Goal: Information Seeking & Learning: Learn about a topic

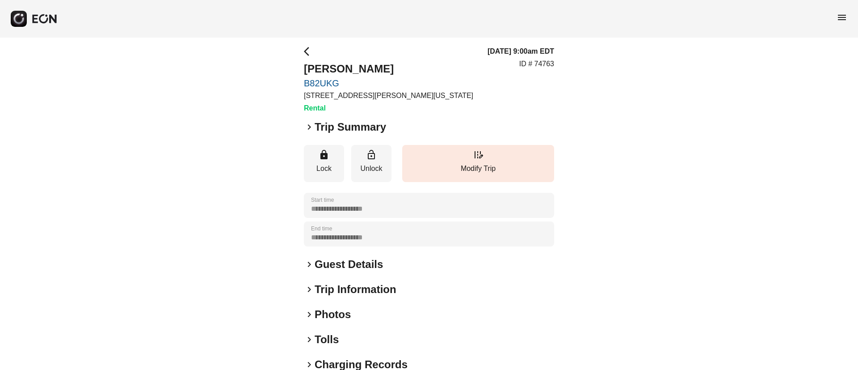
scroll to position [76, 0]
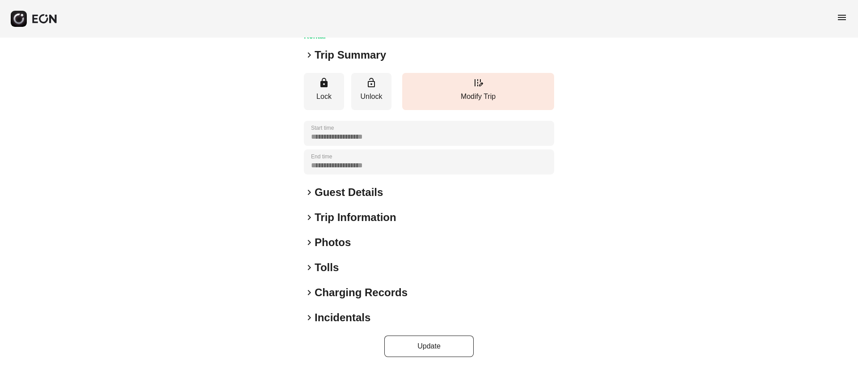
click at [384, 234] on div "**********" at bounding box center [429, 165] width 250 height 383
click at [383, 243] on div "keyboard_arrow_right Photos" at bounding box center [429, 242] width 250 height 14
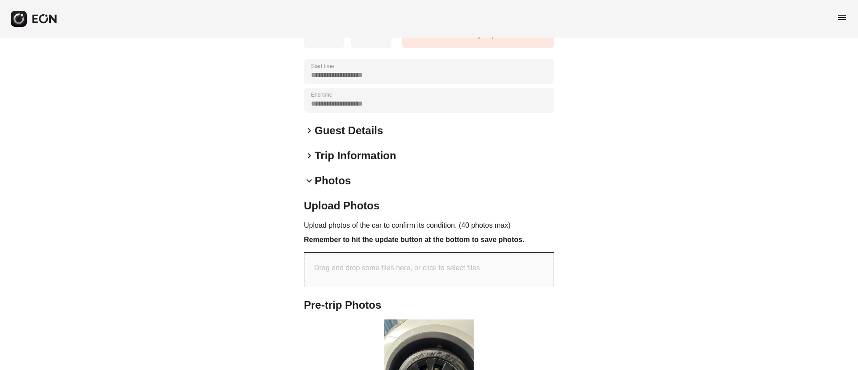
scroll to position [211, 0]
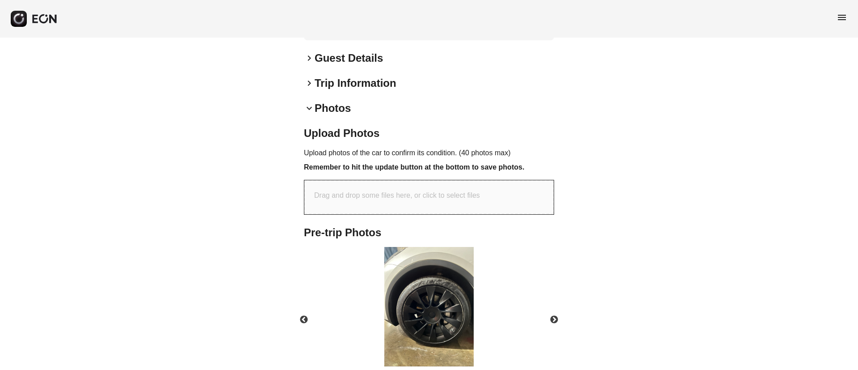
click at [418, 278] on img at bounding box center [428, 306] width 89 height 119
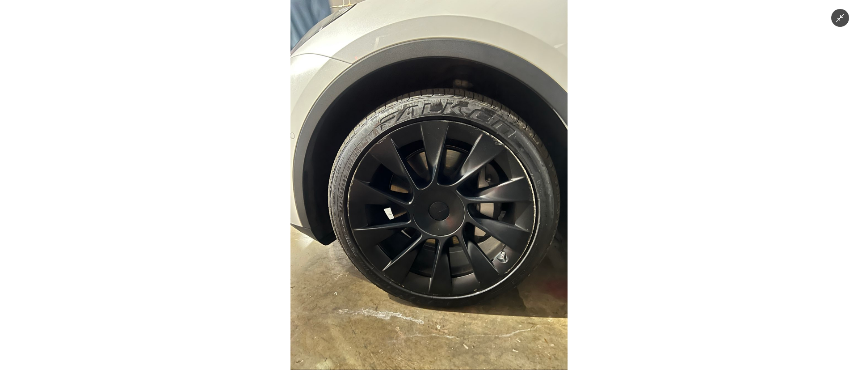
click at [474, 164] on img at bounding box center [429, 185] width 277 height 370
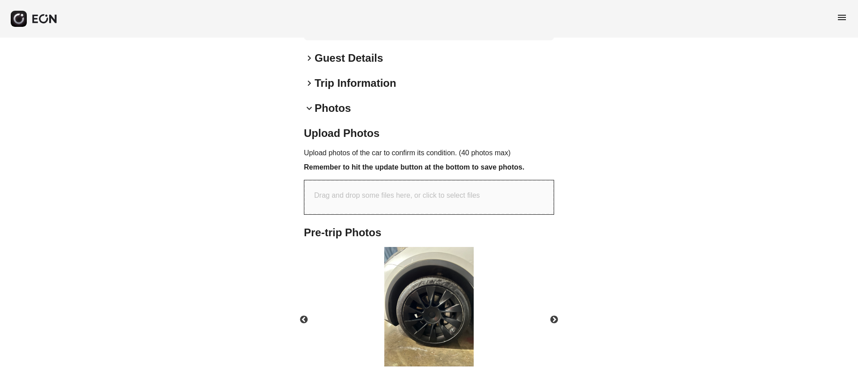
click at [447, 282] on img at bounding box center [428, 306] width 89 height 119
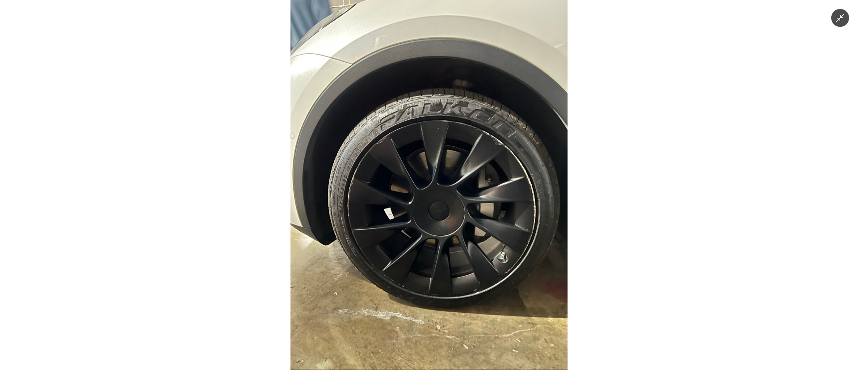
click at [445, 269] on img at bounding box center [429, 185] width 277 height 370
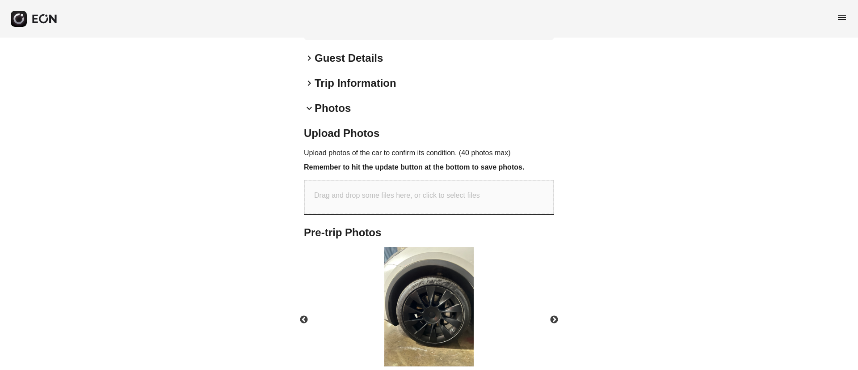
click at [445, 269] on img at bounding box center [428, 306] width 89 height 119
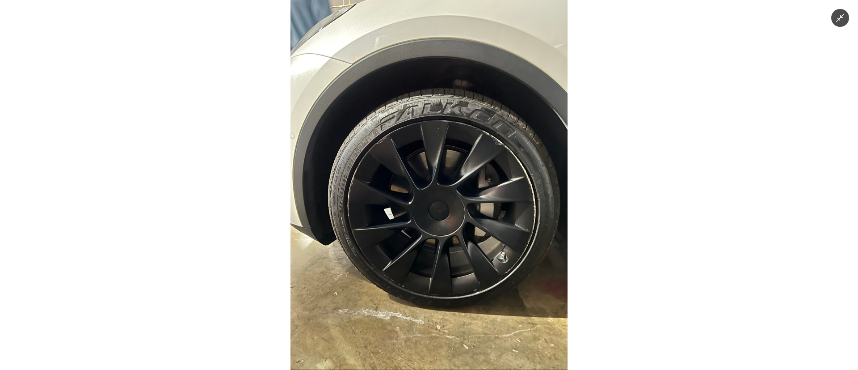
click at [445, 269] on img at bounding box center [429, 185] width 277 height 370
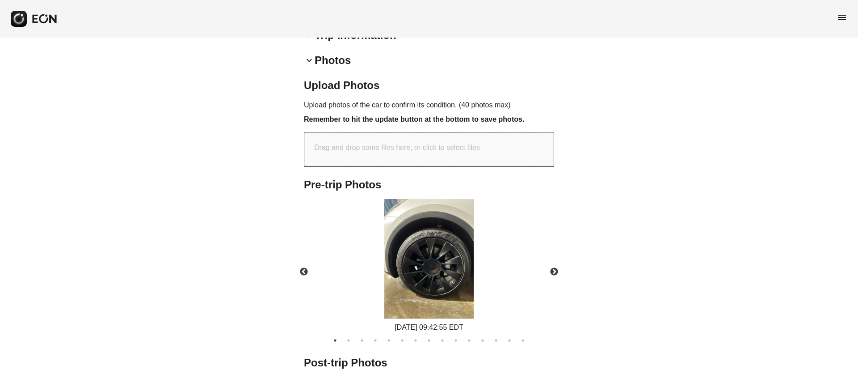
scroll to position [278, 0]
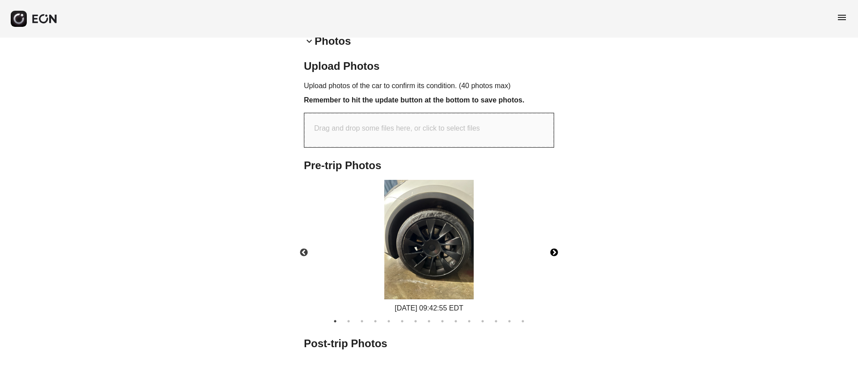
click at [557, 252] on button "Next" at bounding box center [554, 252] width 31 height 31
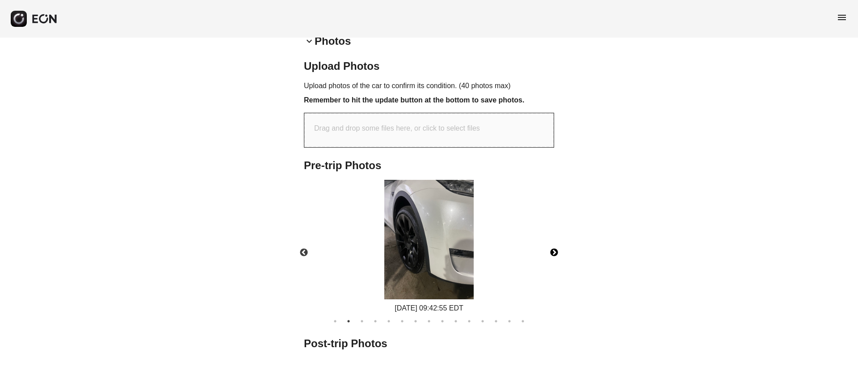
click at [432, 247] on img at bounding box center [428, 239] width 89 height 119
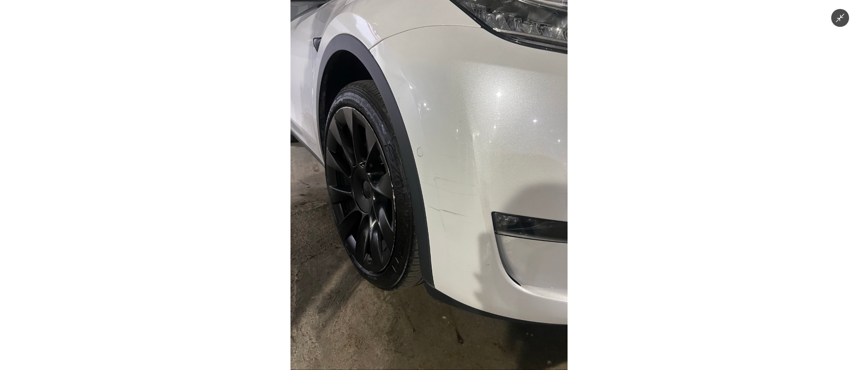
click at [432, 247] on img at bounding box center [429, 185] width 277 height 370
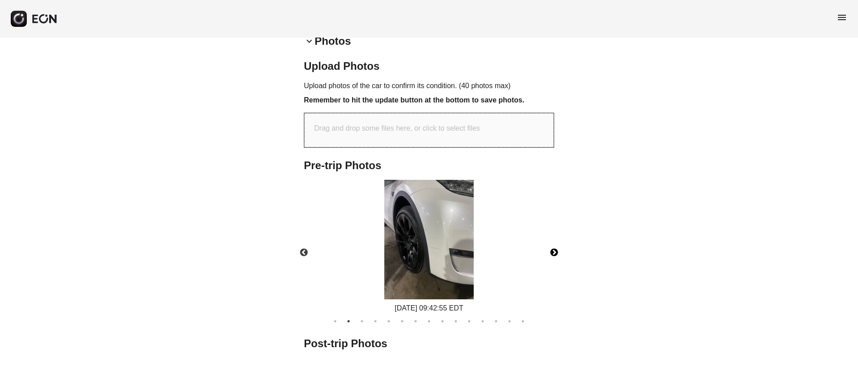
click at [552, 247] on button "Next" at bounding box center [554, 252] width 31 height 31
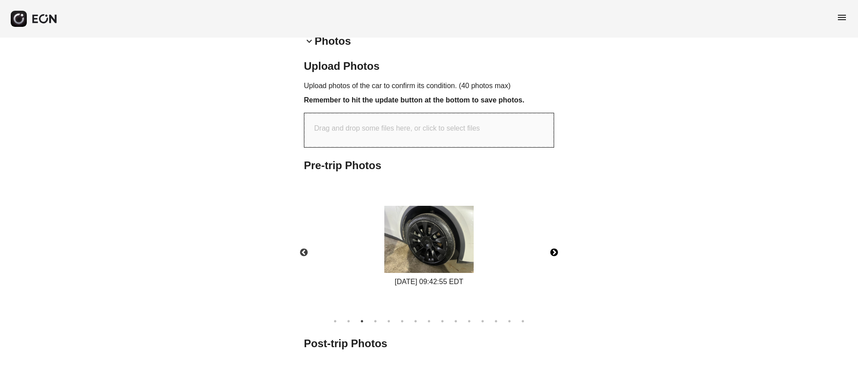
click at [414, 228] on img at bounding box center [428, 239] width 89 height 67
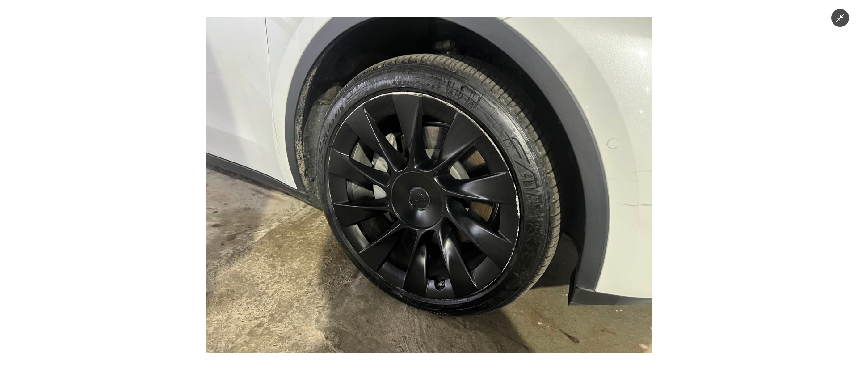
click at [414, 228] on img at bounding box center [429, 184] width 447 height 335
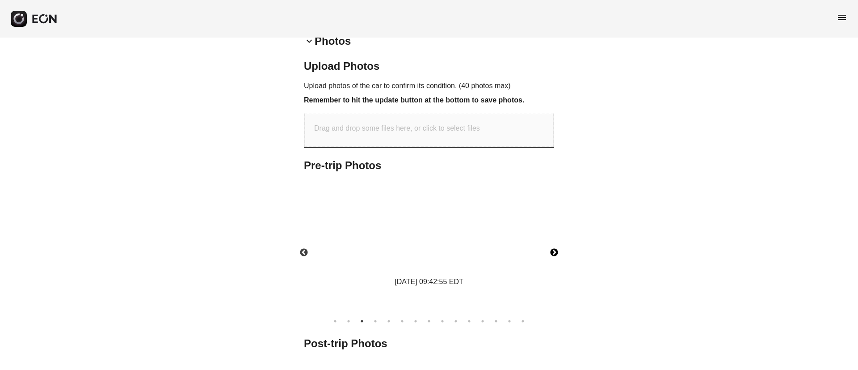
click at [414, 228] on img at bounding box center [428, 239] width 89 height 67
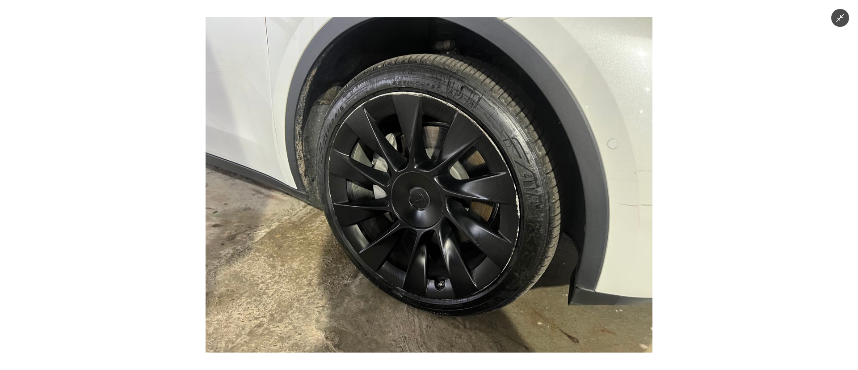
click at [414, 228] on img at bounding box center [429, 184] width 447 height 335
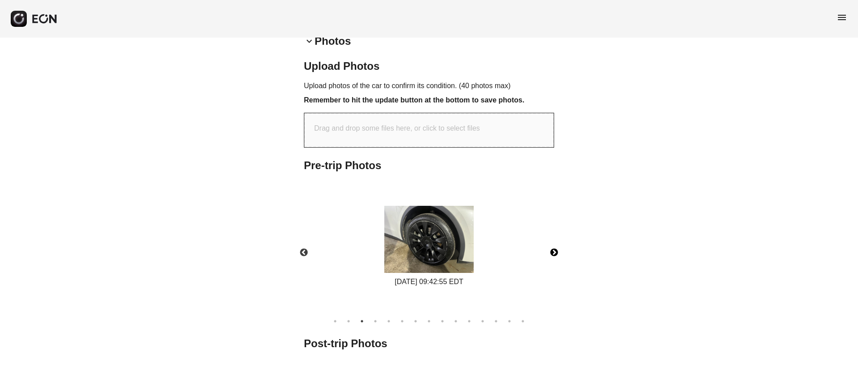
click at [551, 247] on button "Next" at bounding box center [554, 252] width 31 height 31
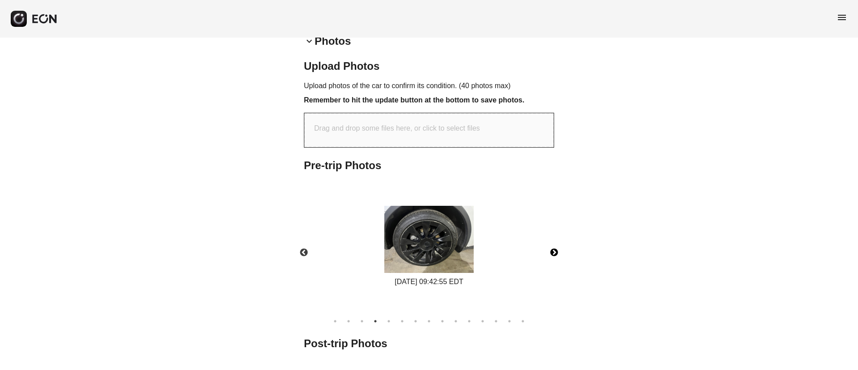
click at [471, 234] on img at bounding box center [428, 239] width 89 height 67
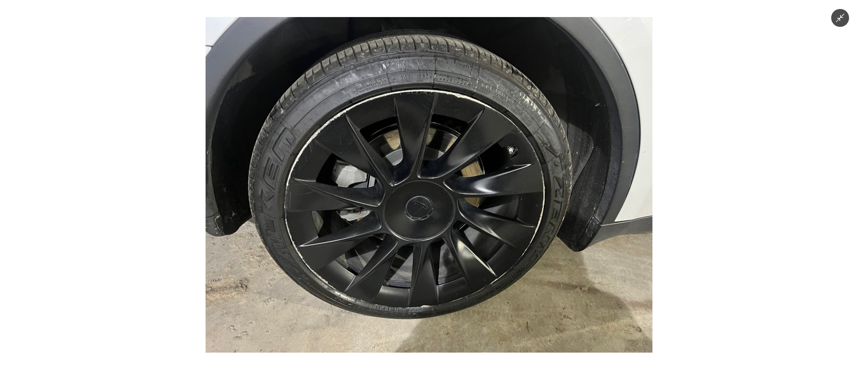
click at [471, 232] on img at bounding box center [429, 184] width 447 height 335
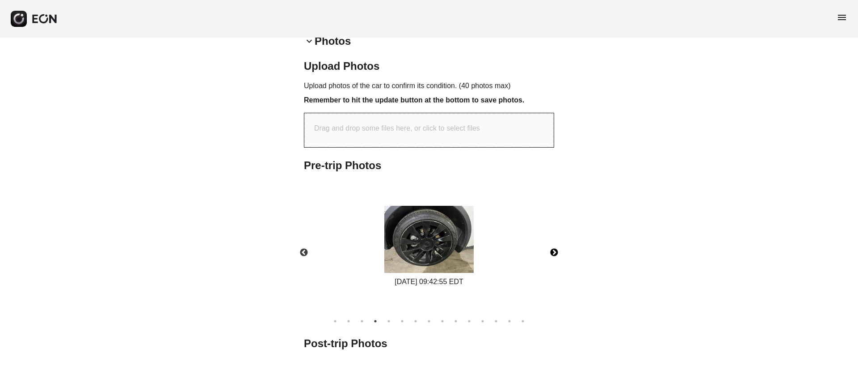
click at [471, 232] on img at bounding box center [428, 239] width 89 height 67
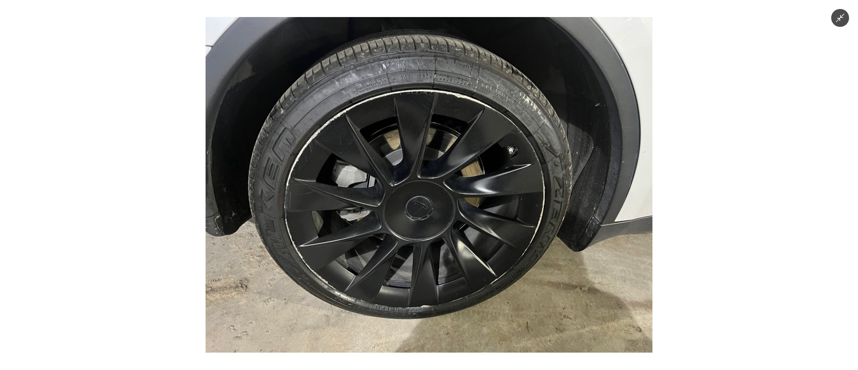
click at [471, 232] on img at bounding box center [429, 184] width 447 height 335
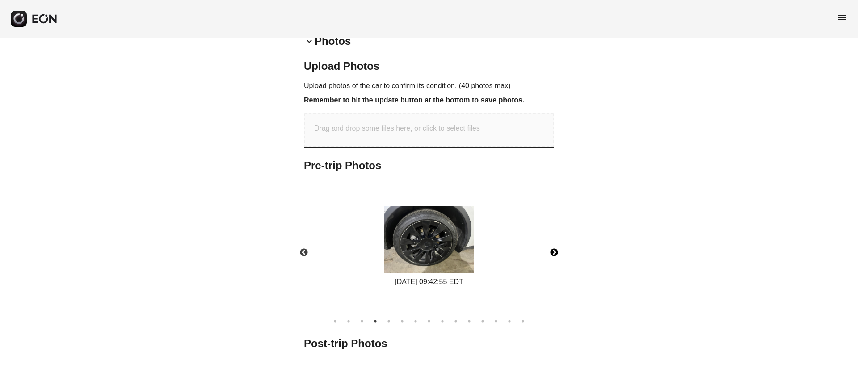
click at [551, 253] on button "Next" at bounding box center [554, 252] width 31 height 31
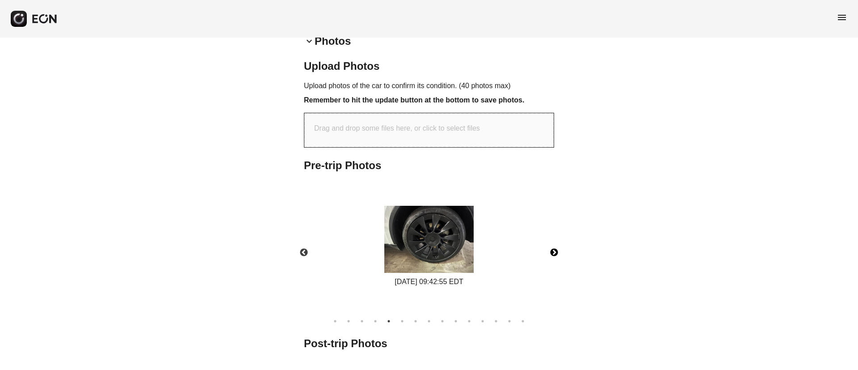
click at [457, 237] on img at bounding box center [428, 239] width 89 height 67
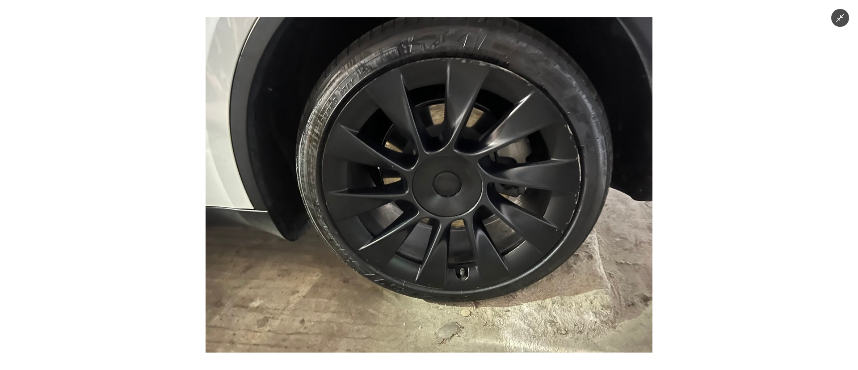
click at [457, 237] on img at bounding box center [429, 184] width 447 height 335
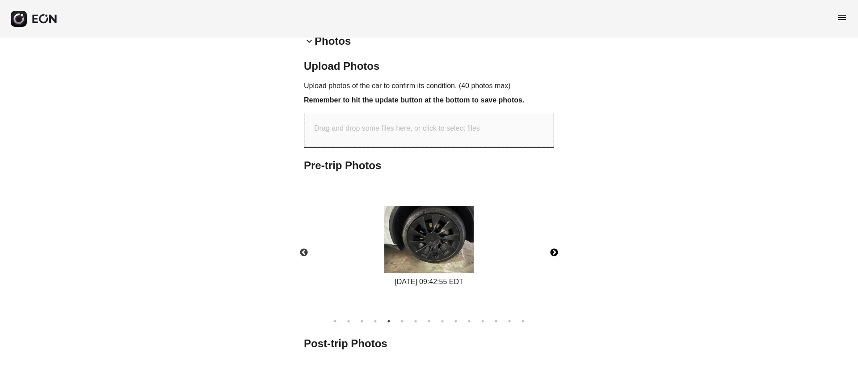
click at [552, 254] on button "Next" at bounding box center [554, 252] width 31 height 31
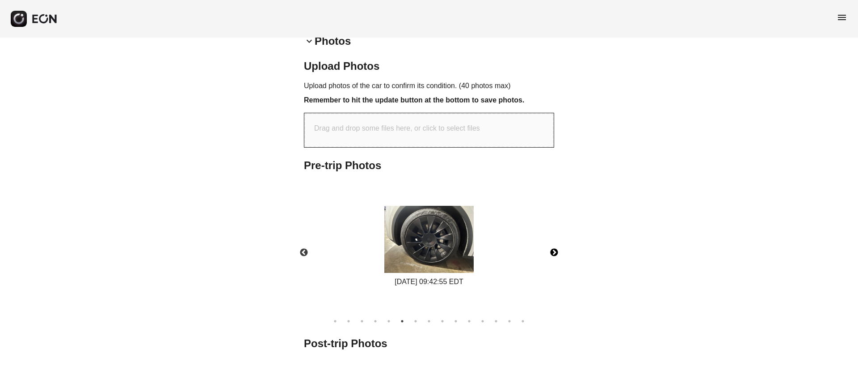
click at [453, 219] on img at bounding box center [428, 239] width 89 height 67
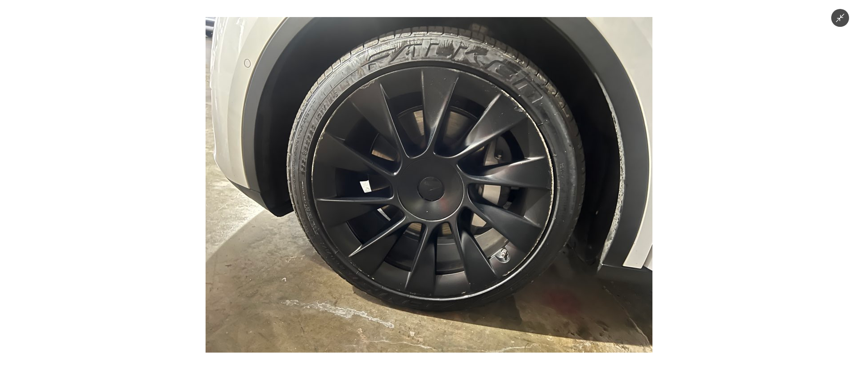
click at [506, 271] on img at bounding box center [429, 184] width 447 height 335
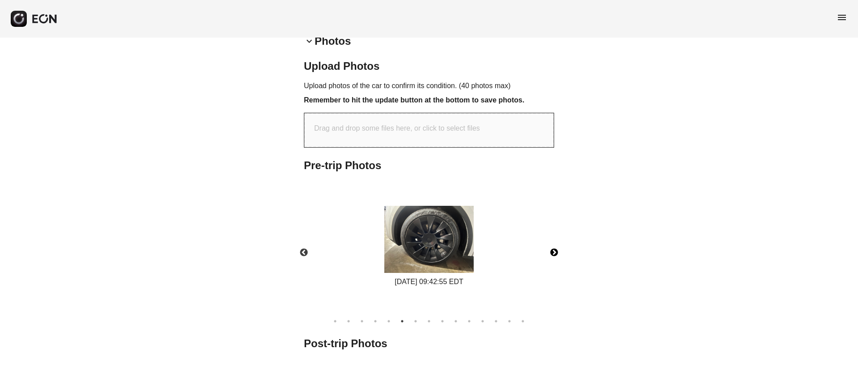
click at [559, 251] on button "Next" at bounding box center [554, 252] width 31 height 31
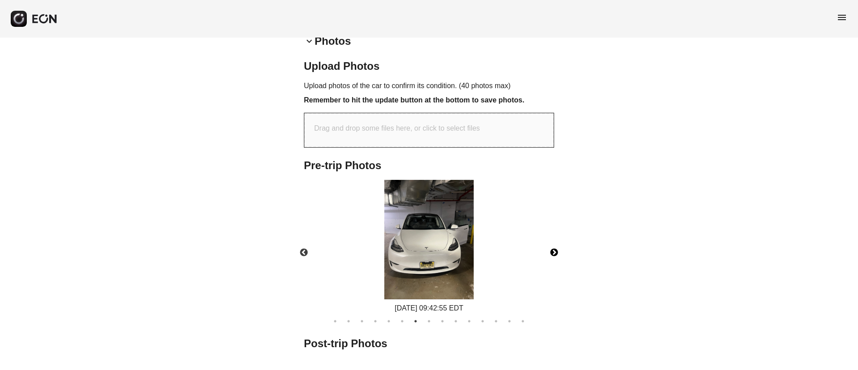
click at [431, 248] on img at bounding box center [428, 239] width 89 height 119
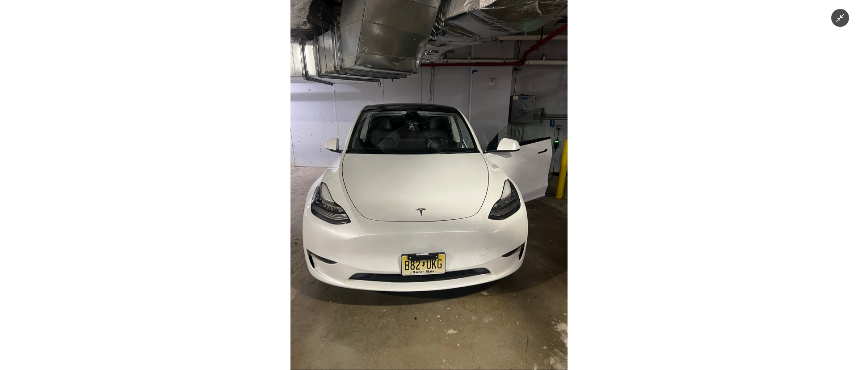
click at [434, 238] on img at bounding box center [429, 185] width 277 height 370
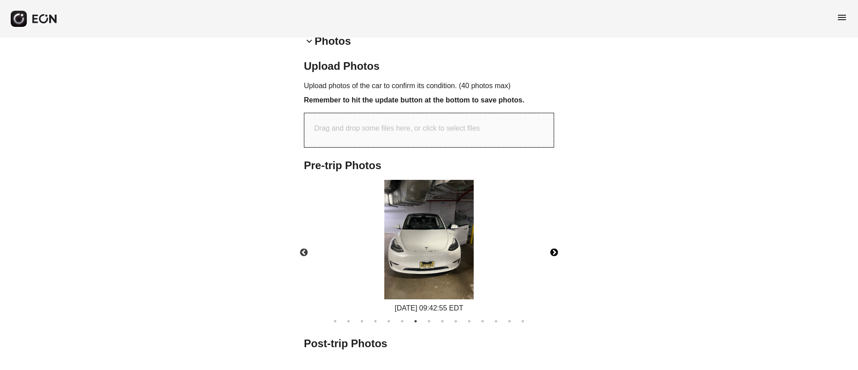
click at [434, 238] on img at bounding box center [428, 239] width 89 height 119
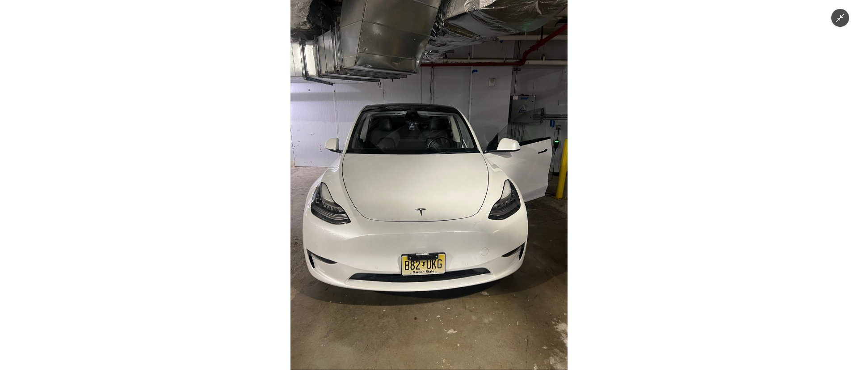
click at [434, 238] on img at bounding box center [429, 185] width 277 height 370
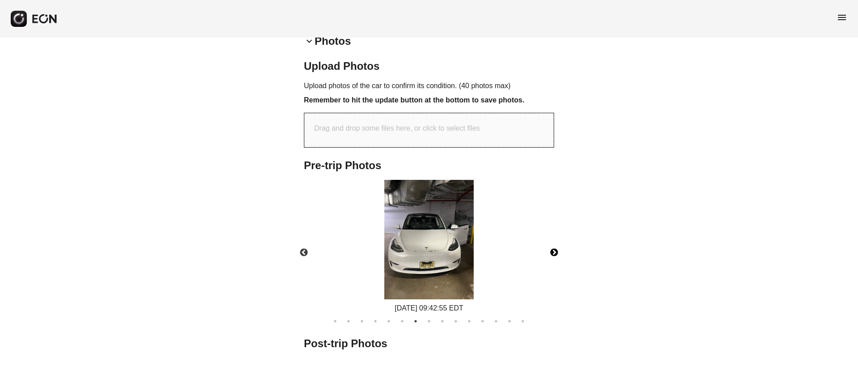
click at [555, 242] on button "Next" at bounding box center [554, 252] width 31 height 31
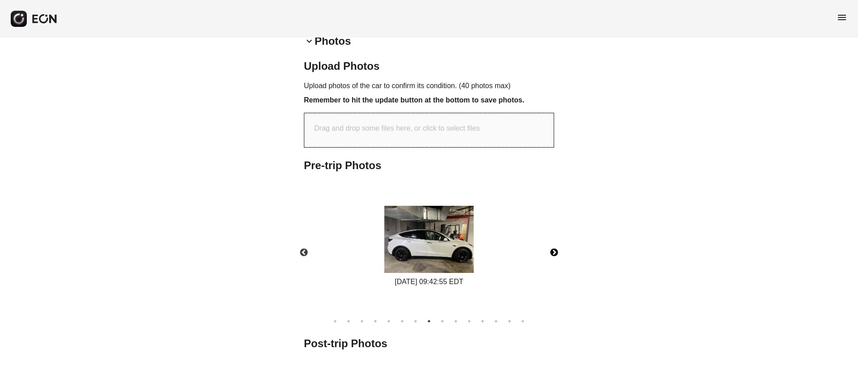
click at [438, 245] on img at bounding box center [428, 239] width 89 height 67
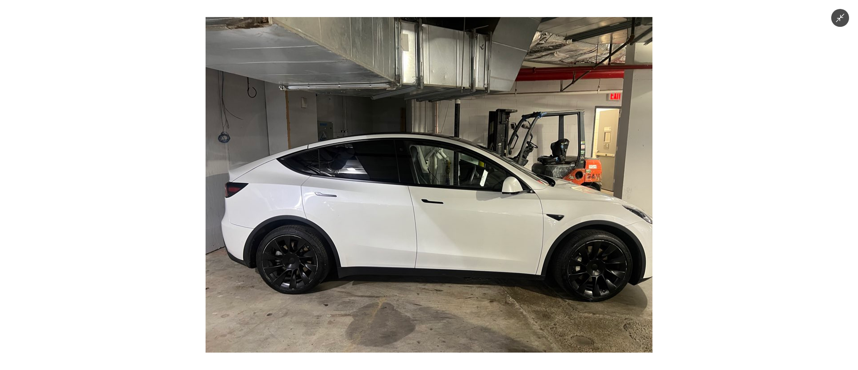
click at [438, 245] on img at bounding box center [429, 184] width 447 height 335
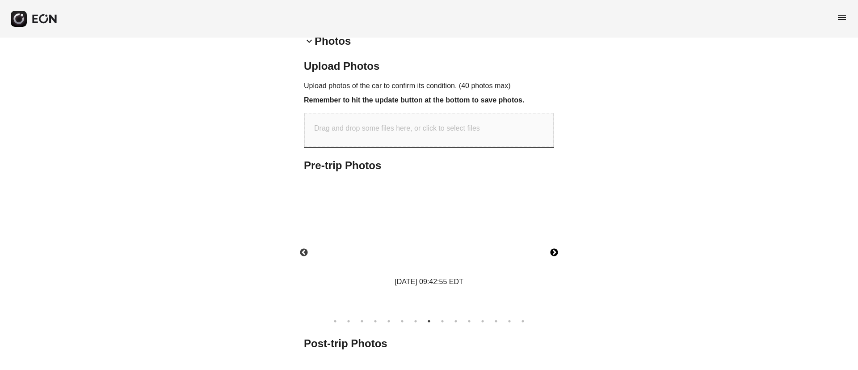
click at [438, 245] on img at bounding box center [428, 239] width 89 height 67
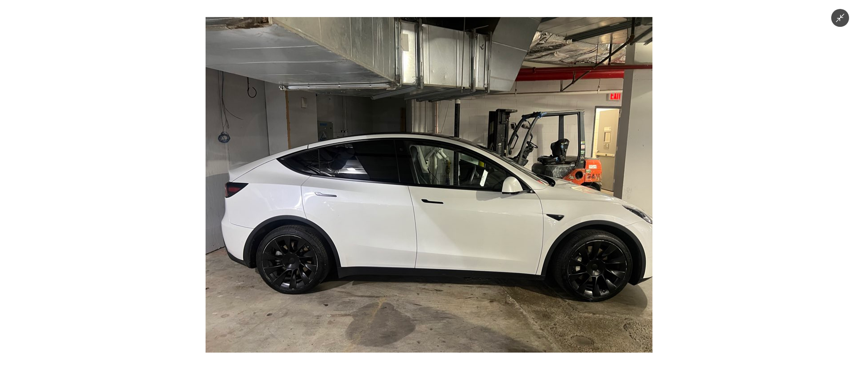
click at [438, 245] on img at bounding box center [429, 184] width 447 height 335
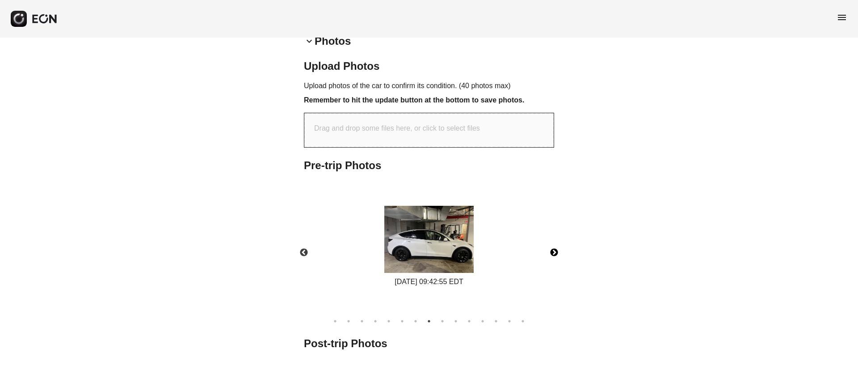
click at [556, 248] on button "Next" at bounding box center [554, 252] width 31 height 31
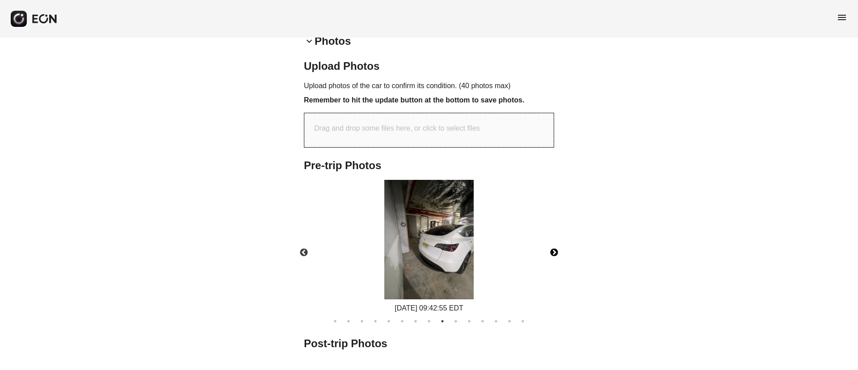
click at [420, 243] on img at bounding box center [428, 239] width 89 height 119
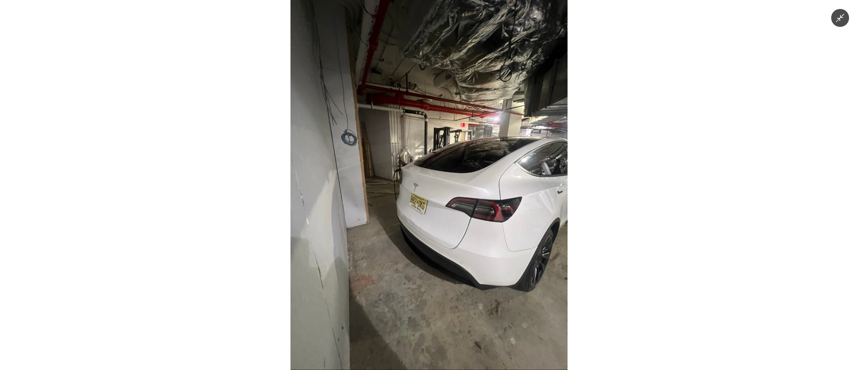
click at [444, 239] on img at bounding box center [429, 185] width 277 height 370
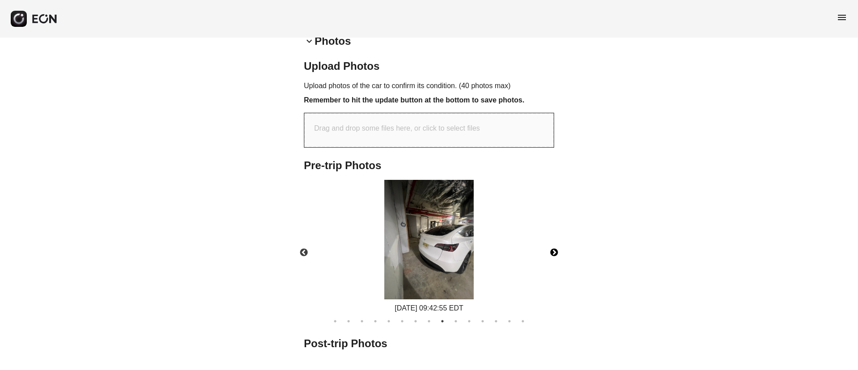
click at [444, 239] on img at bounding box center [428, 239] width 89 height 119
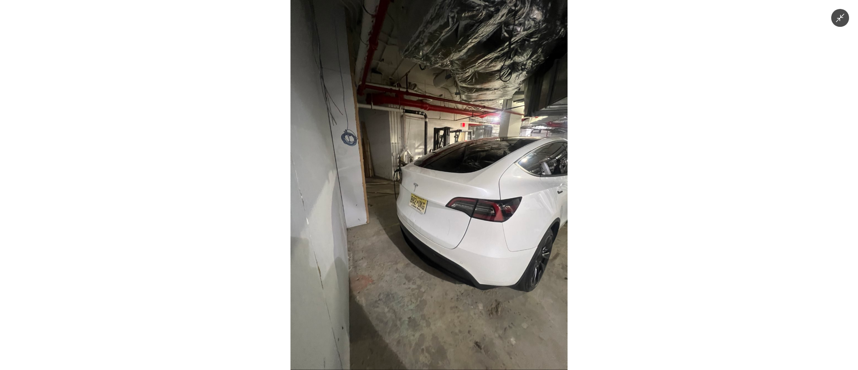
click at [444, 239] on img at bounding box center [429, 185] width 277 height 370
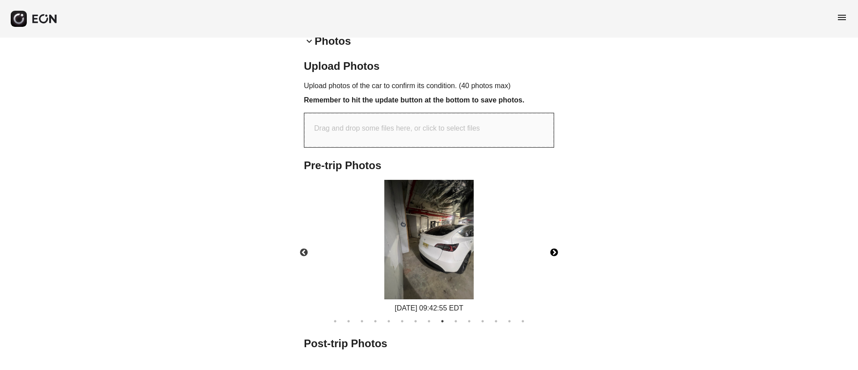
click at [559, 254] on button "Next" at bounding box center [554, 252] width 31 height 31
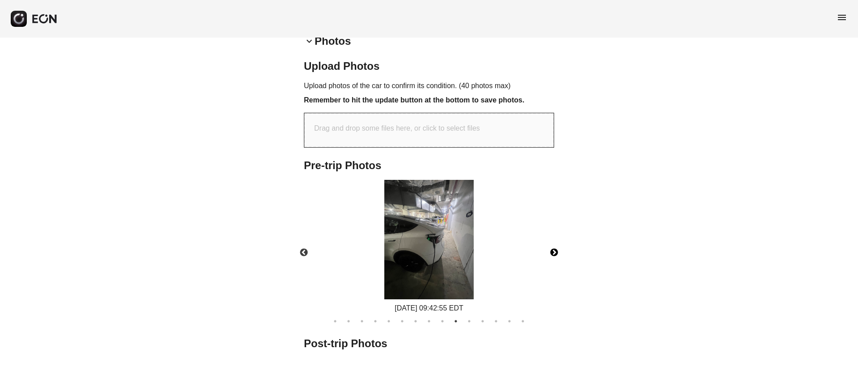
click at [446, 233] on img at bounding box center [428, 239] width 89 height 119
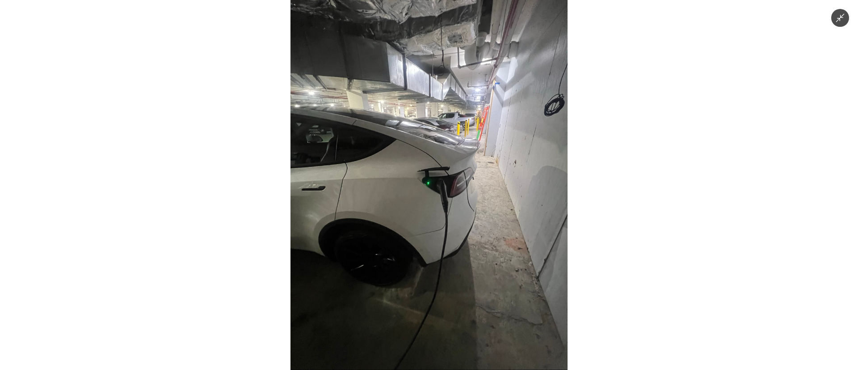
click at [446, 233] on img at bounding box center [429, 185] width 277 height 370
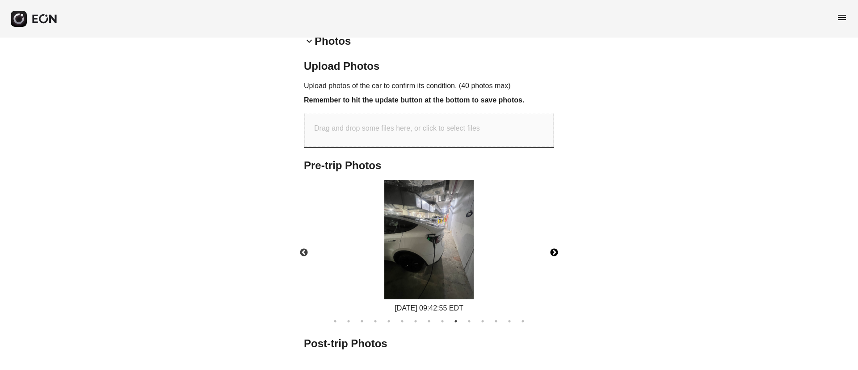
click at [557, 253] on button "Next" at bounding box center [554, 252] width 31 height 31
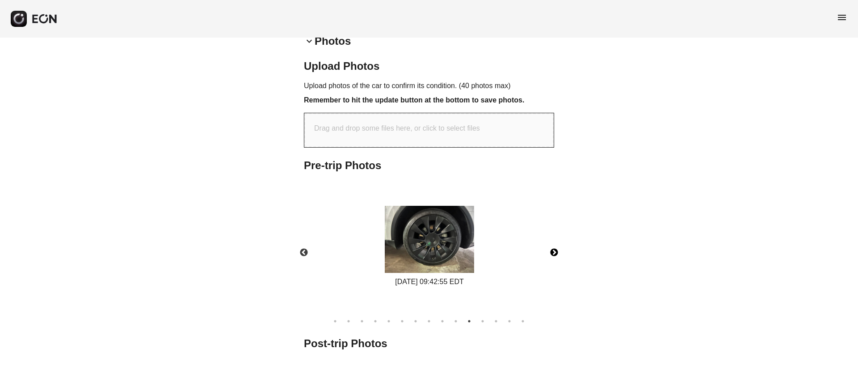
click at [418, 237] on img at bounding box center [429, 239] width 89 height 67
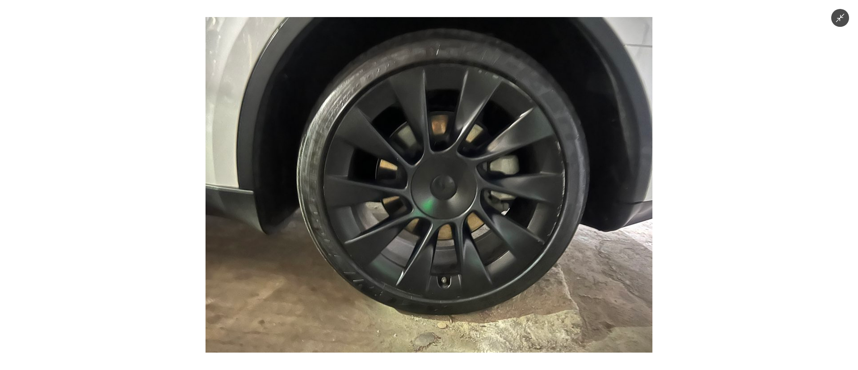
click at [422, 230] on img at bounding box center [429, 184] width 447 height 335
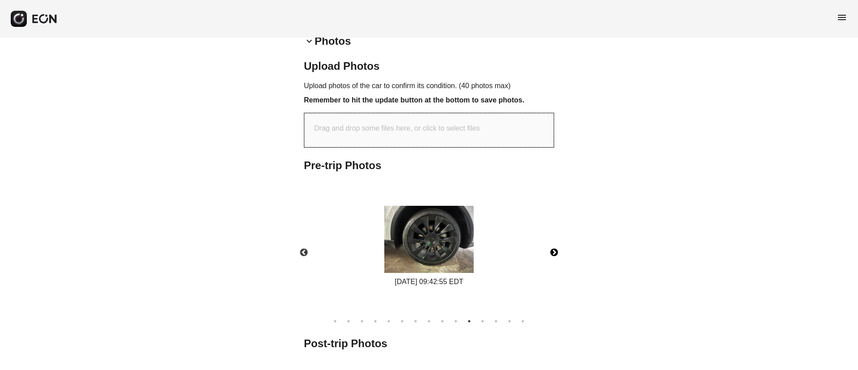
click at [554, 255] on button "Next" at bounding box center [554, 252] width 31 height 31
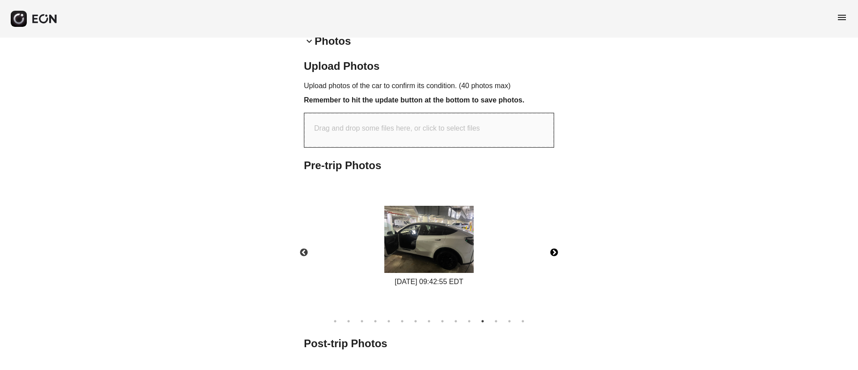
click at [464, 238] on img at bounding box center [428, 239] width 89 height 67
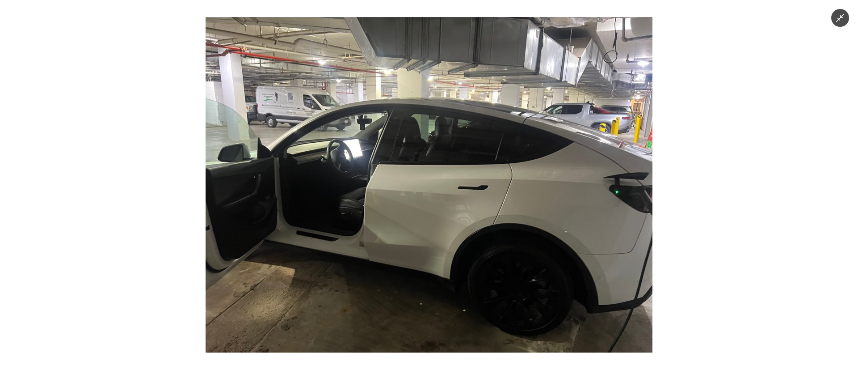
click at [464, 238] on img at bounding box center [429, 184] width 447 height 335
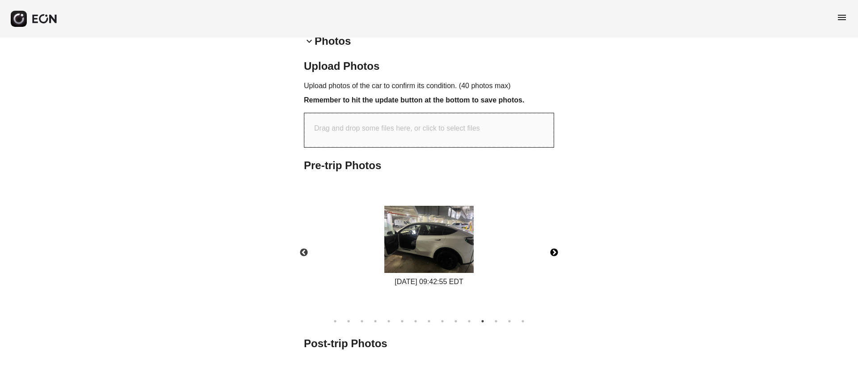
click at [464, 238] on img at bounding box center [428, 239] width 89 height 67
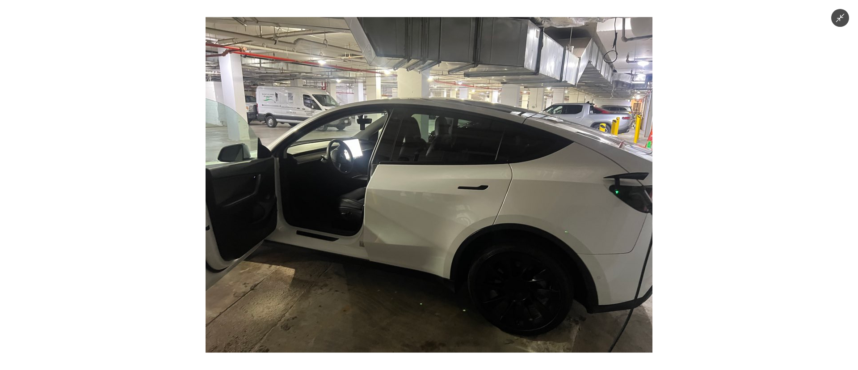
click at [464, 238] on img at bounding box center [429, 184] width 447 height 335
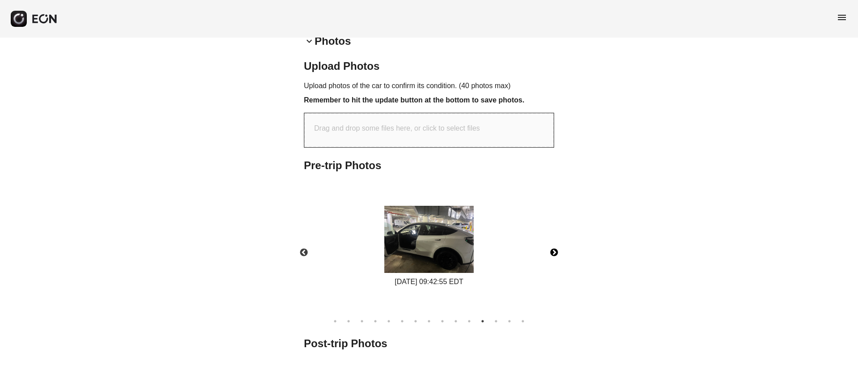
click at [552, 251] on button "Next" at bounding box center [554, 252] width 31 height 31
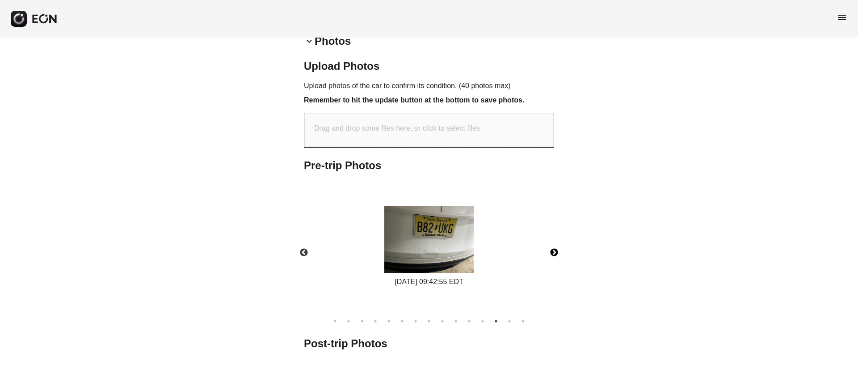
click at [464, 237] on img at bounding box center [428, 239] width 89 height 67
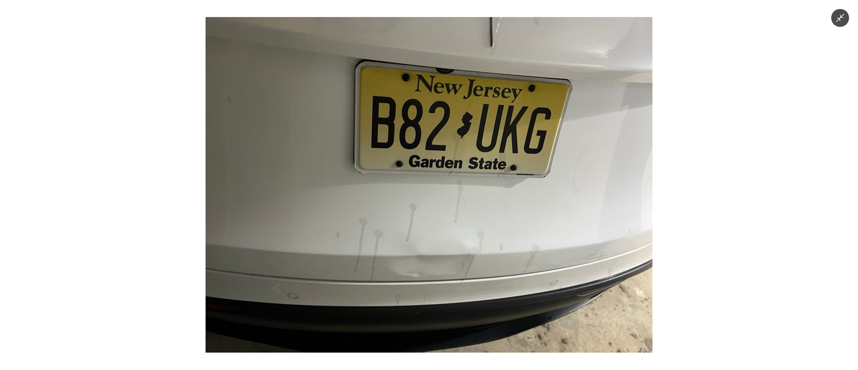
click at [464, 237] on img at bounding box center [429, 184] width 447 height 335
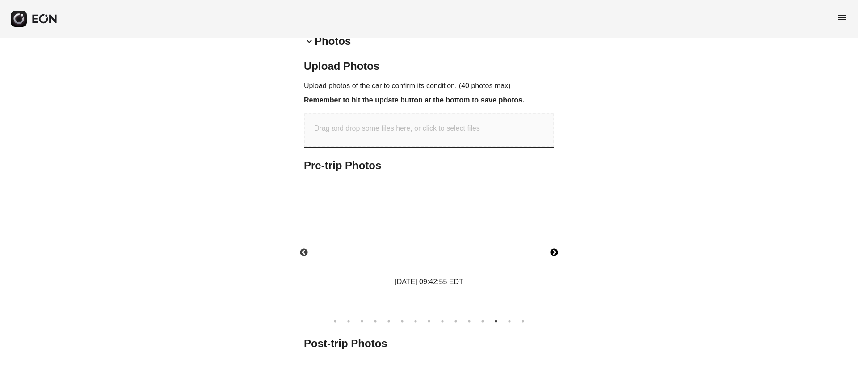
click at [464, 237] on img at bounding box center [428, 239] width 89 height 67
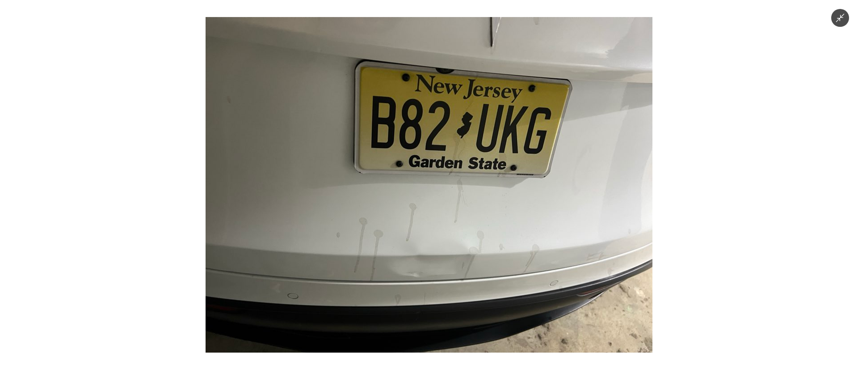
click at [464, 237] on img at bounding box center [429, 184] width 447 height 335
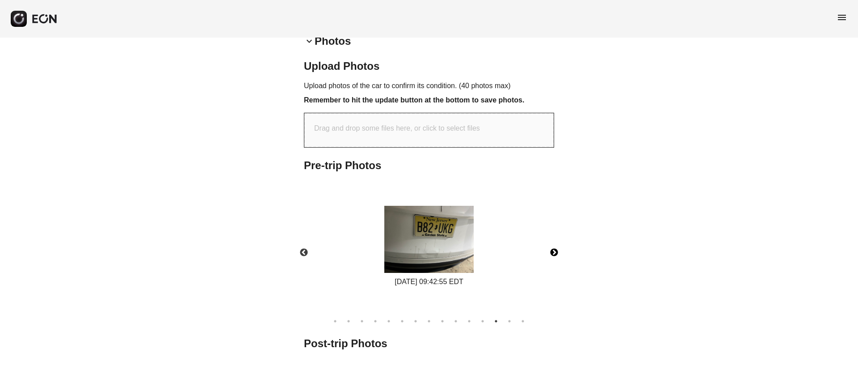
click at [553, 256] on button "Next" at bounding box center [554, 252] width 31 height 31
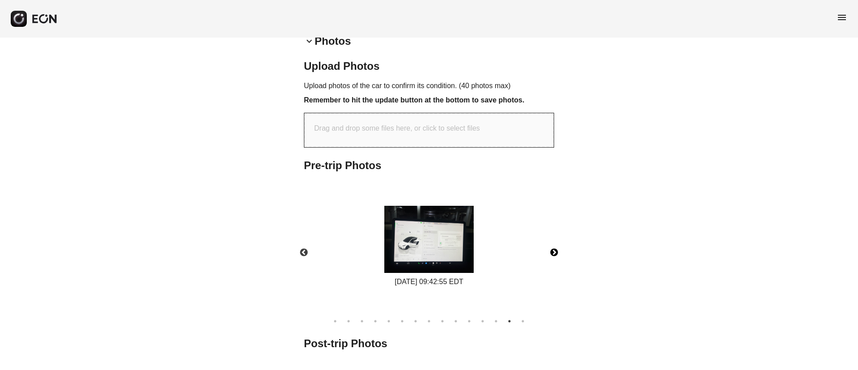
click at [469, 240] on img at bounding box center [428, 239] width 89 height 67
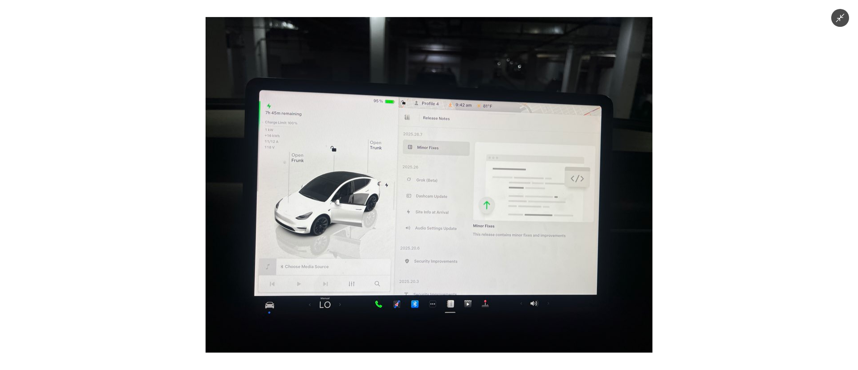
click at [454, 211] on img at bounding box center [429, 184] width 447 height 335
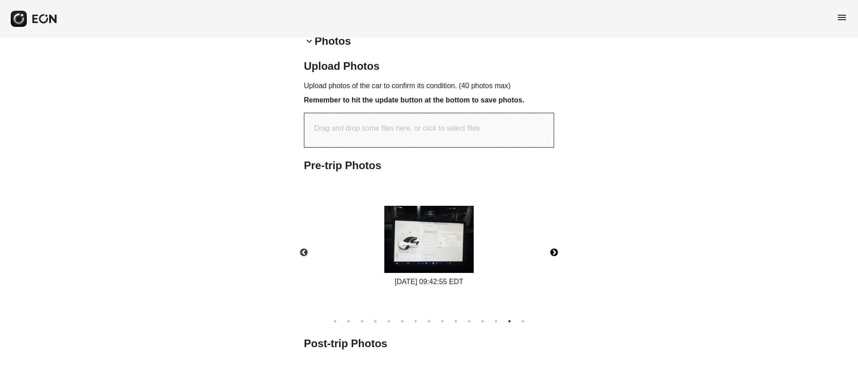
click at [454, 211] on img at bounding box center [428, 239] width 89 height 67
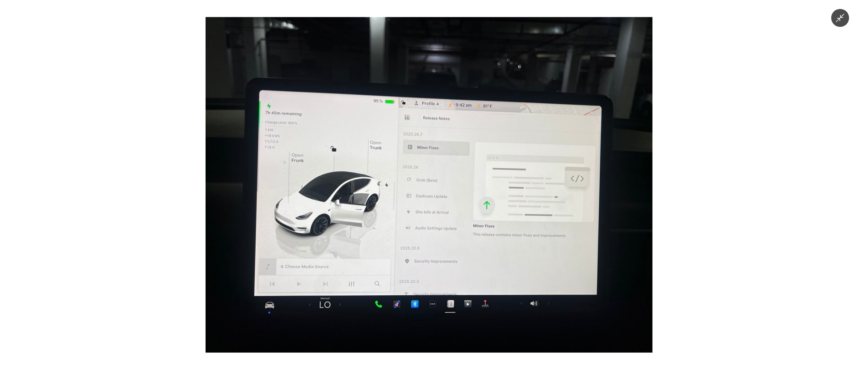
click at [454, 211] on img at bounding box center [429, 184] width 447 height 335
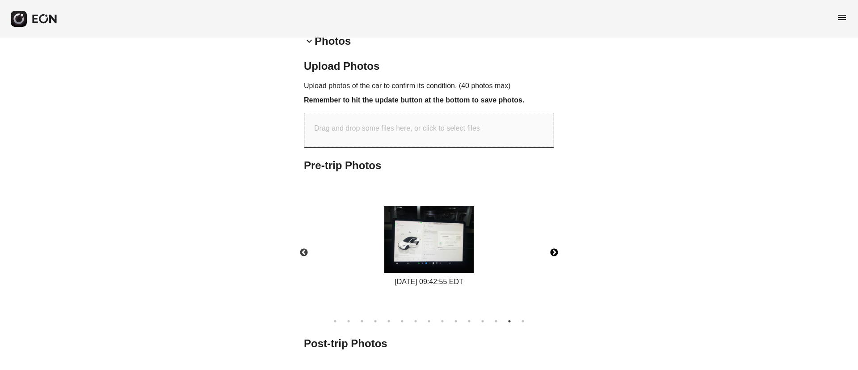
click at [560, 256] on button "Next" at bounding box center [554, 252] width 31 height 31
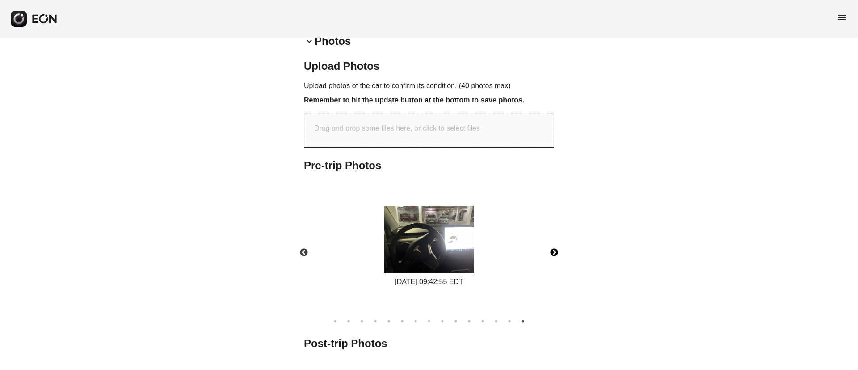
click at [454, 249] on img at bounding box center [428, 239] width 89 height 67
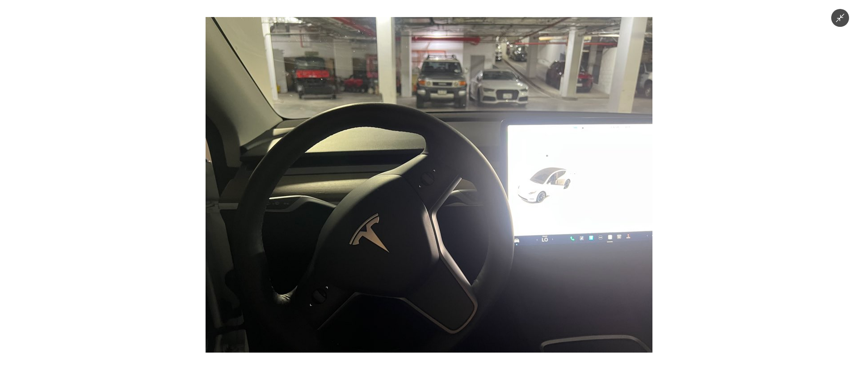
click at [451, 246] on img at bounding box center [429, 184] width 447 height 335
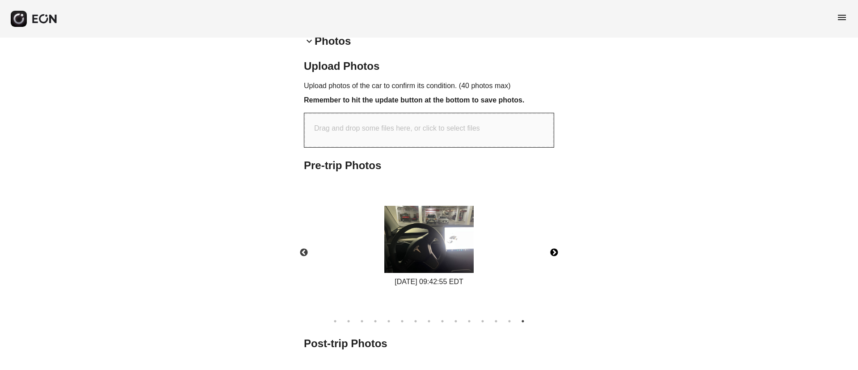
click at [451, 246] on img at bounding box center [428, 239] width 89 height 67
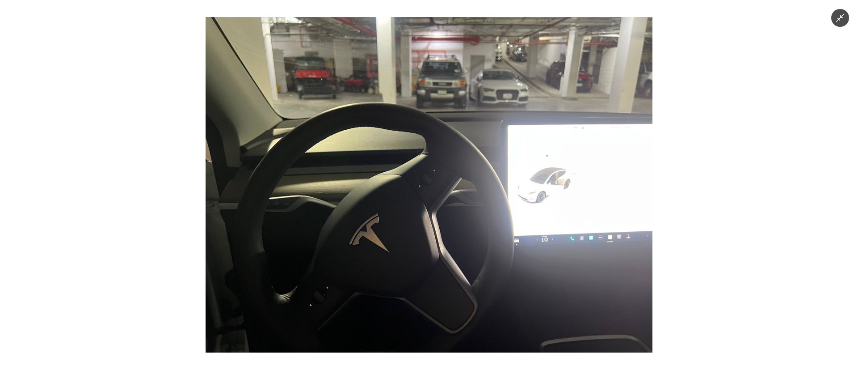
click at [451, 246] on img at bounding box center [429, 184] width 447 height 335
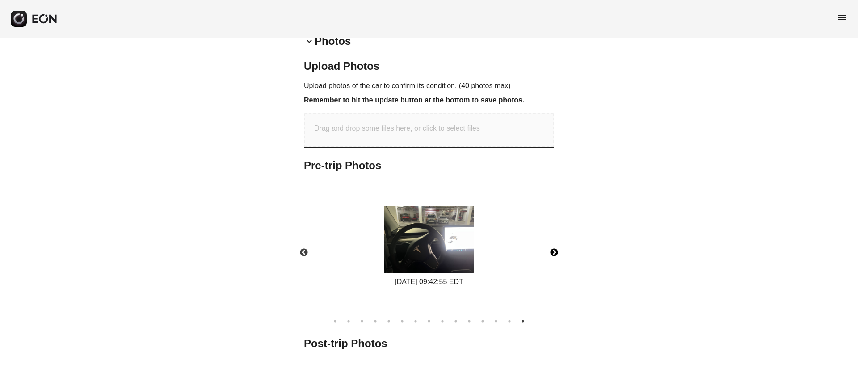
click at [451, 246] on img at bounding box center [428, 239] width 89 height 67
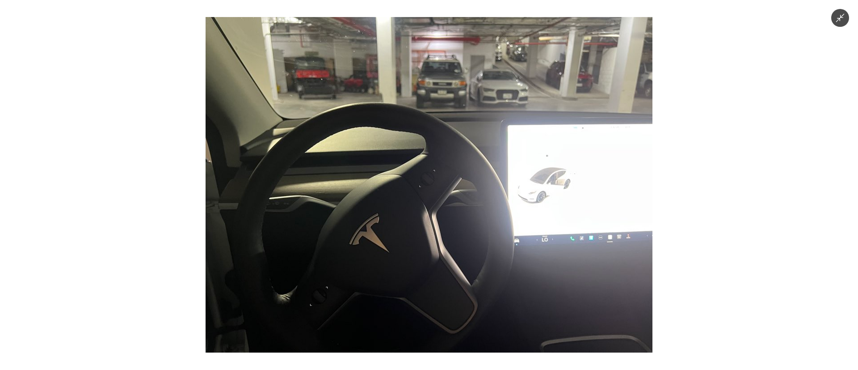
click at [451, 245] on img at bounding box center [429, 184] width 447 height 335
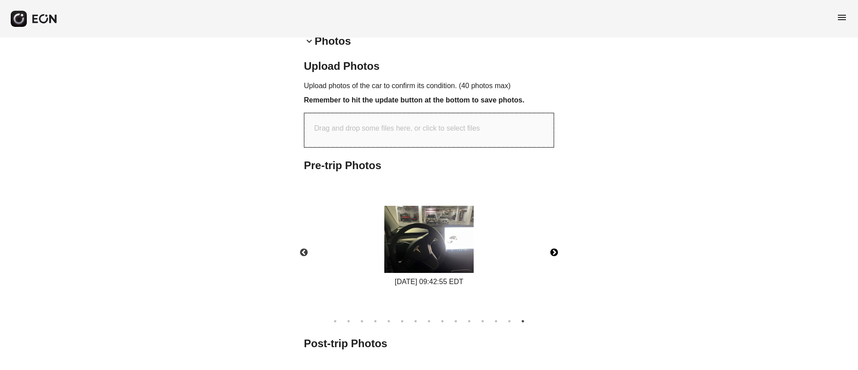
click at [551, 252] on button "Next" at bounding box center [554, 252] width 31 height 31
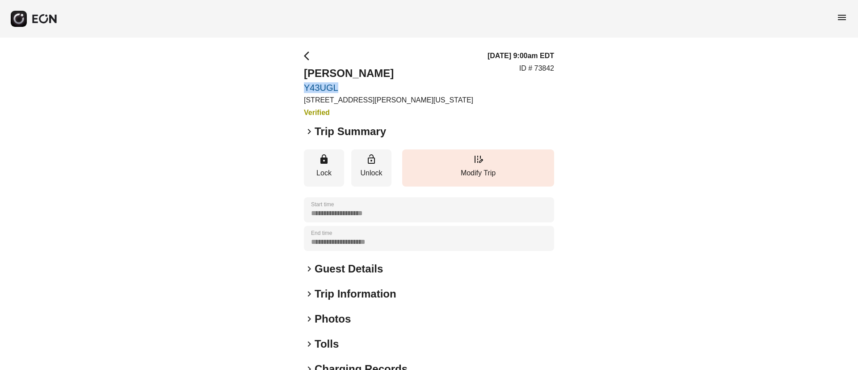
drag, startPoint x: 298, startPoint y: 84, endPoint x: 358, endPoint y: 84, distance: 59.9
click at [358, 84] on div "**********" at bounding box center [429, 242] width 858 height 409
copy link "Y43UGL"
click at [704, 113] on div "**********" at bounding box center [429, 242] width 858 height 409
